Goal: Book appointment/travel/reservation

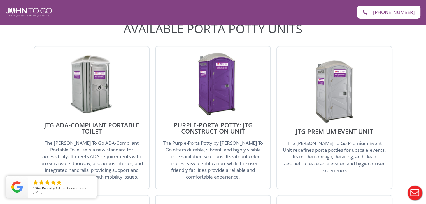
scroll to position [686, 0]
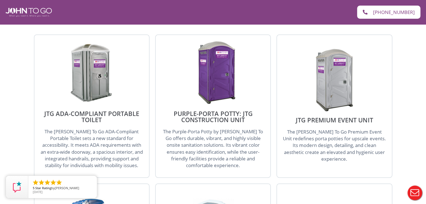
click at [214, 64] on img at bounding box center [212, 73] width 53 height 64
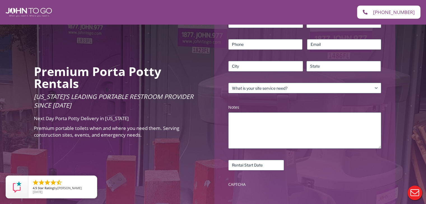
scroll to position [66, 0]
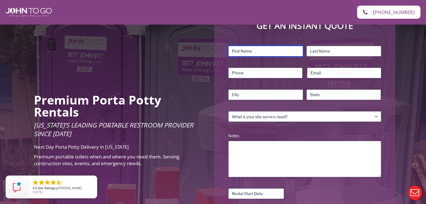
click at [251, 50] on input "First" at bounding box center [265, 51] width 75 height 11
type input "[PERSON_NAME]"
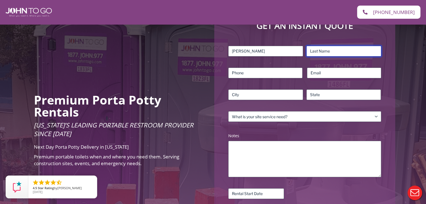
type input "[PERSON_NAME]"
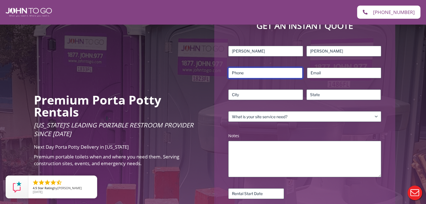
type input "5037056293"
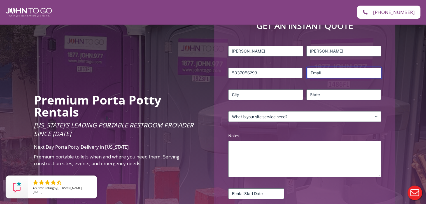
type input "[PERSON_NAME][EMAIL_ADDRESS][PERSON_NAME][DOMAIN_NAME]"
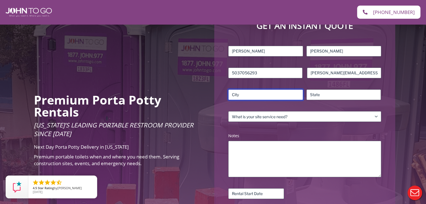
type input "[GEOGRAPHIC_DATA]"
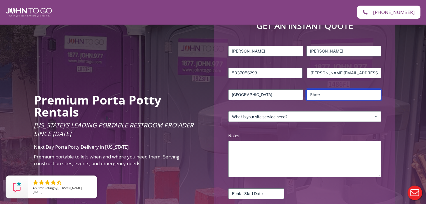
type input "FL"
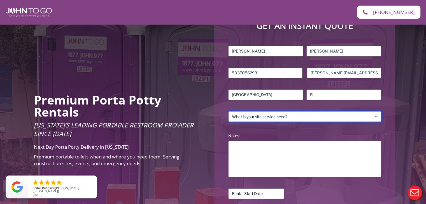
click at [266, 116] on select "What is your site service need? Consumer Construction – Commercial Construction…" at bounding box center [304, 116] width 153 height 11
select select "Consumer"
click at [228, 111] on select "What is your site service need? Consumer Construction – Commercial Construction…" at bounding box center [304, 116] width 153 height 11
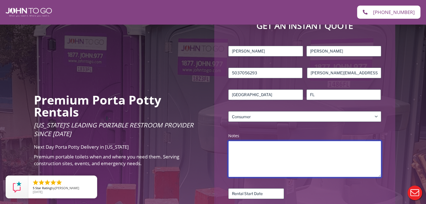
click at [251, 155] on textarea "Notes (Required)" at bounding box center [304, 159] width 153 height 36
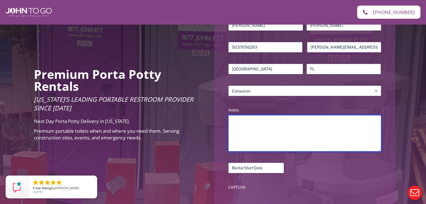
scroll to position [92, 0]
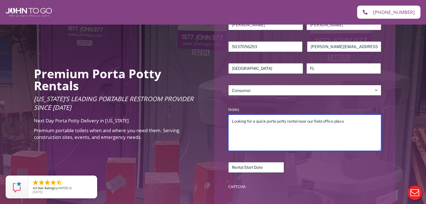
type textarea "Looking for a quick porta potty rental near our field office place"
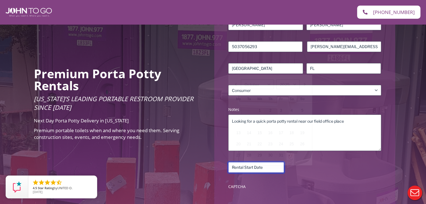
click at [250, 170] on input "Rental Start Date (Required)" at bounding box center [256, 167] width 56 height 11
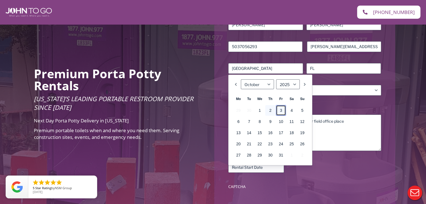
click at [280, 112] on link "3" at bounding box center [281, 110] width 10 height 11
type input "[DATE]"
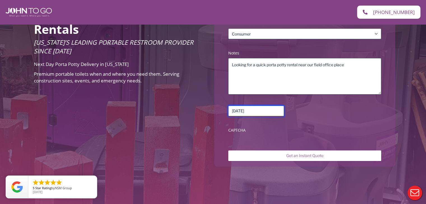
scroll to position [149, 0]
click at [241, 131] on label "CAPTCHA" at bounding box center [304, 131] width 153 height 6
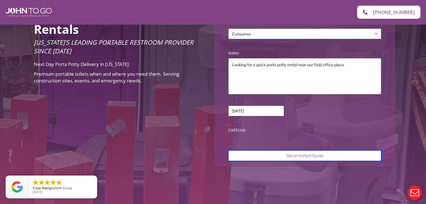
click at [276, 156] on input "Get an Instant Quote" at bounding box center [304, 156] width 153 height 11
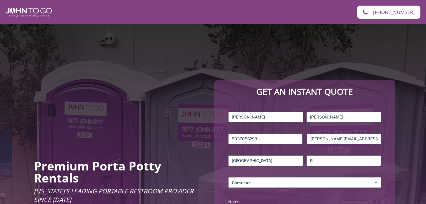
select select "Consumer"
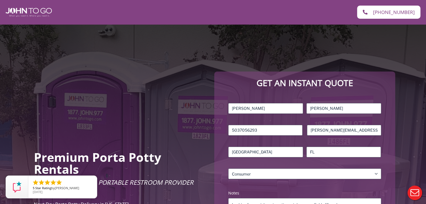
scroll to position [8, 0]
